Goal: Communication & Community: Answer question/provide support

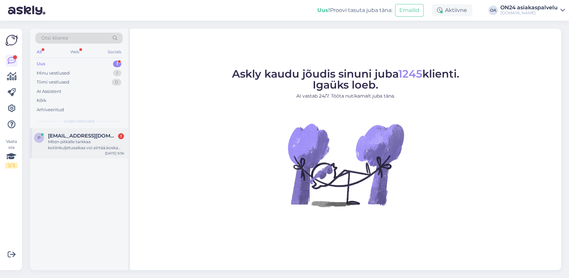
click at [72, 139] on div "Miten pitkälle tarkkaa kotiinkuljetusaikaa voi siirtää,koska lipaston kasaaja e…" at bounding box center [86, 145] width 76 height 12
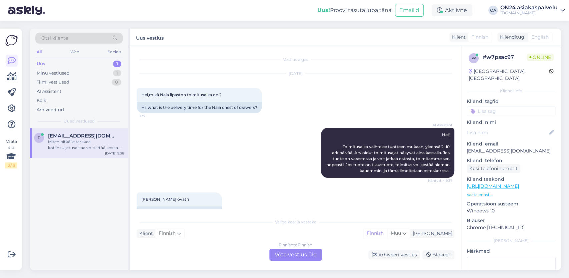
scroll to position [3325, 0]
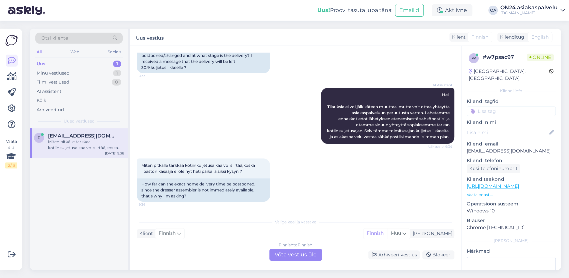
click at [68, 139] on div "Miten pitkälle tarkkaa kotiinkuljetusaikaa voi siirtää,koska lipaston kasaaja e…" at bounding box center [86, 145] width 76 height 12
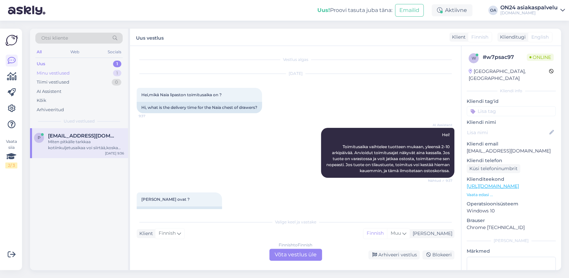
click at [64, 74] on div "Minu vestlused" at bounding box center [53, 73] width 33 height 7
click at [75, 140] on div "Hei, peitto on lampaanvillaa, ei kuitenkaan Merino villaa. Tiedustelemme paksuu…" at bounding box center [86, 145] width 76 height 12
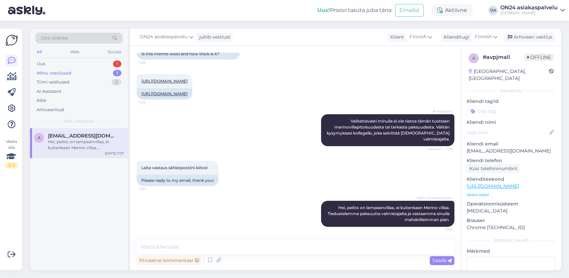
click at [158, 238] on div "Vestlus algas [DATE] Onko tämä merinovillaa ja kuinka paksu se on? 7:28 Is this…" at bounding box center [295, 158] width 331 height 224
click at [161, 239] on div "Vestlus algas [DATE] Onko tämä merinovillaa ja kuinka paksu se on? 7:28 Is this…" at bounding box center [295, 158] width 331 height 224
click at [148, 248] on textarea at bounding box center [296, 247] width 318 height 14
type textarea "Hei, villapeiton paksuus on 1 cm"
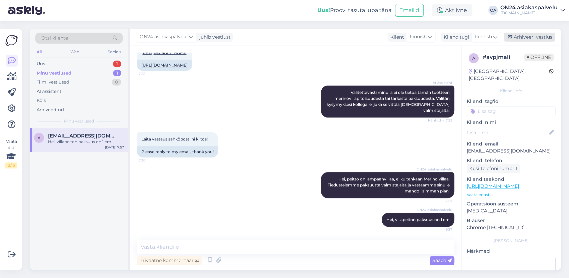
click at [522, 38] on div "Arhiveeri vestlus" at bounding box center [529, 37] width 51 height 9
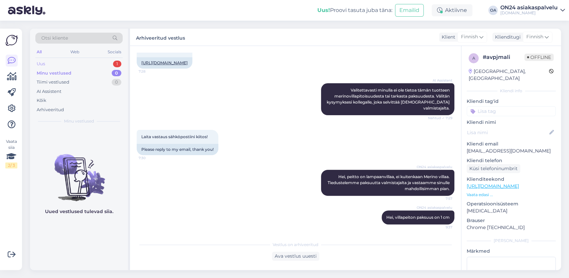
click at [53, 64] on div "Uus 1" at bounding box center [78, 63] width 87 height 9
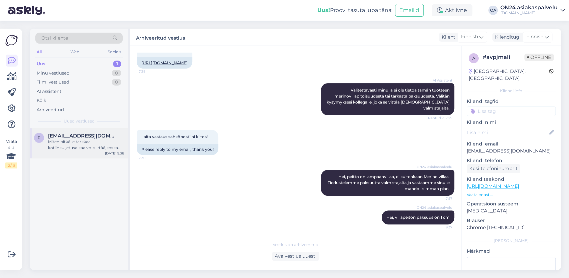
click at [111, 145] on div "Miten pitkälle tarkkaa kotiinkuljetusaikaa voi siirtää,koska lipaston kasaaja e…" at bounding box center [86, 145] width 76 height 12
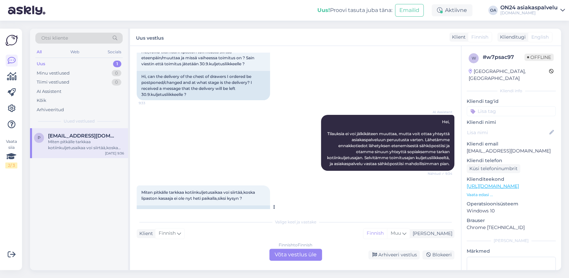
scroll to position [3325, 0]
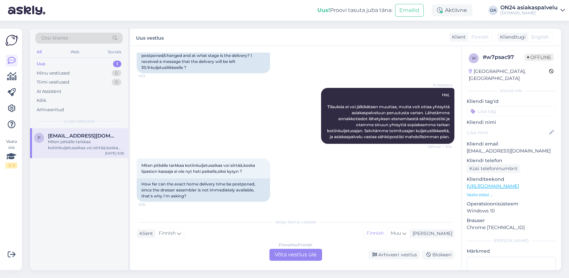
click at [287, 256] on div "Finnish to Finnish Võta vestlus üle" at bounding box center [295, 255] width 53 height 12
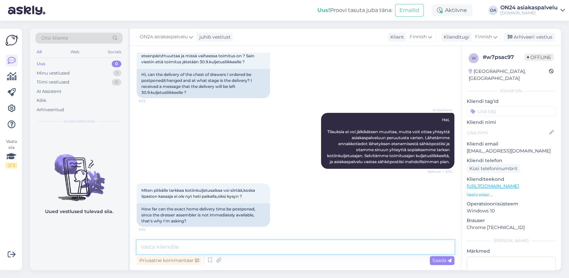
drag, startPoint x: 152, startPoint y: 250, endPoint x: 150, endPoint y: 246, distance: 4.3
click at [150, 249] on textarea at bounding box center [296, 247] width 318 height 14
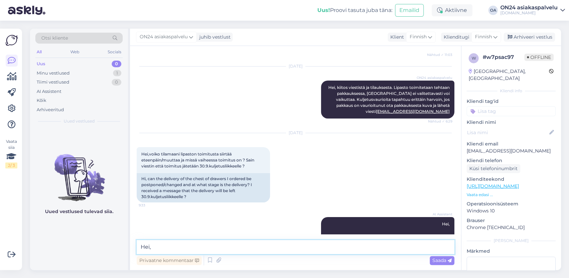
scroll to position [3068, 0]
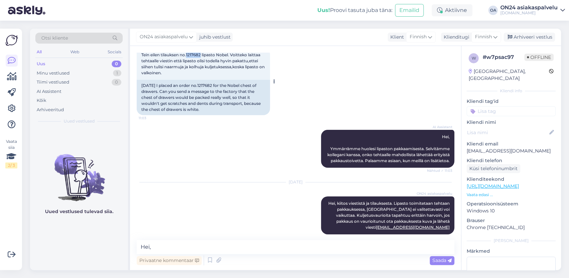
drag, startPoint x: 188, startPoint y: 55, endPoint x: 202, endPoint y: 55, distance: 14.7
click at [202, 55] on span "Tein eilen tilauksen no.1217682 lipasto Nobel. Voitteko laittaa tehtaalle viest…" at bounding box center [203, 63] width 124 height 23
copy span "1217682"
click at [174, 247] on textarea "Hei," at bounding box center [296, 247] width 318 height 14
paste textarea "MH710998333FI"
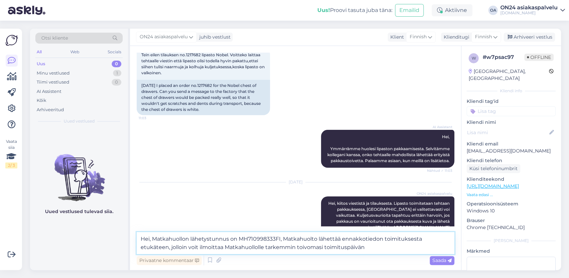
type textarea "Hei, Matkahuollon lähetystunnus on MH710998333FI, Matkahuolto lähettää ennakkot…"
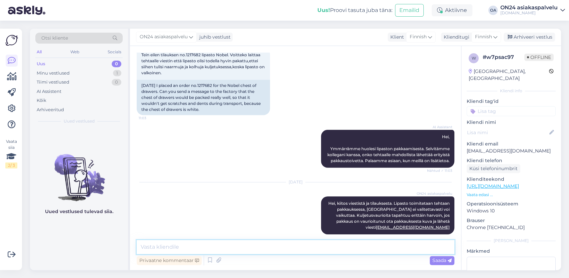
scroll to position [3347, 0]
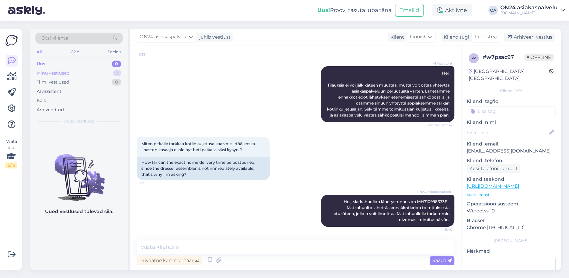
click at [71, 70] on div "Minu vestlused 1" at bounding box center [78, 73] width 87 height 9
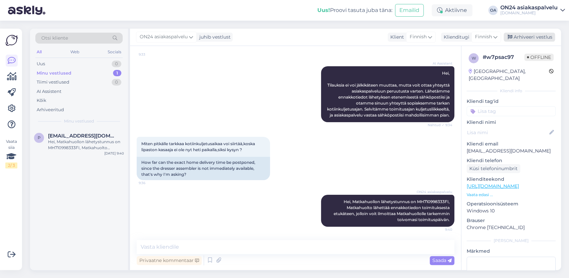
click at [519, 34] on div "Arhiveeri vestlus" at bounding box center [529, 37] width 51 height 9
